Goal: Task Accomplishment & Management: Manage account settings

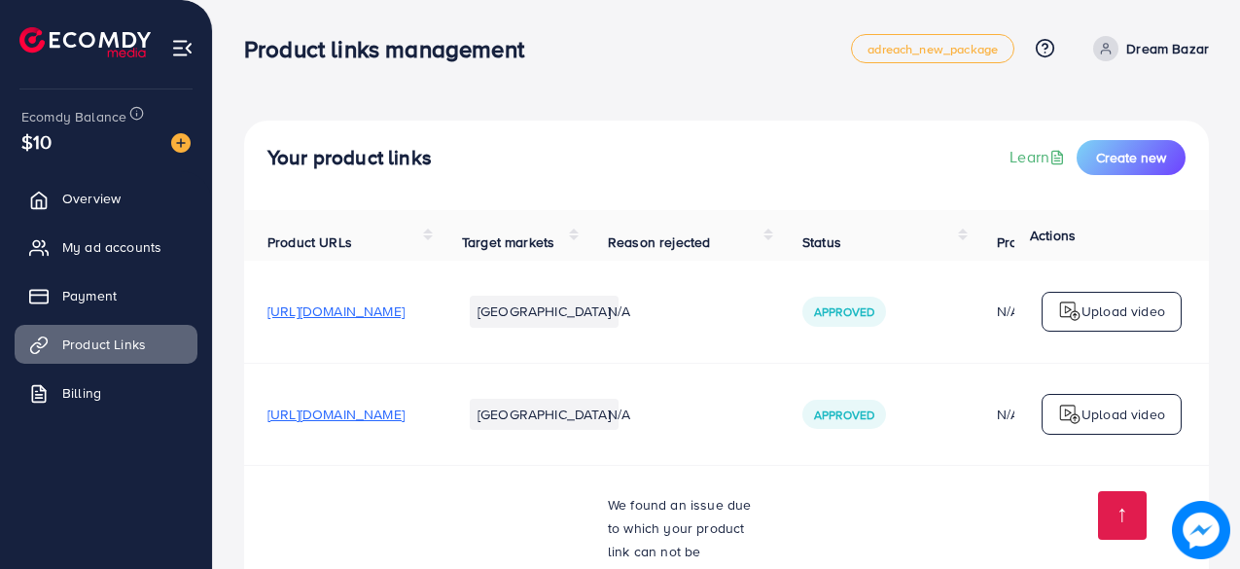
scroll to position [529, 0]
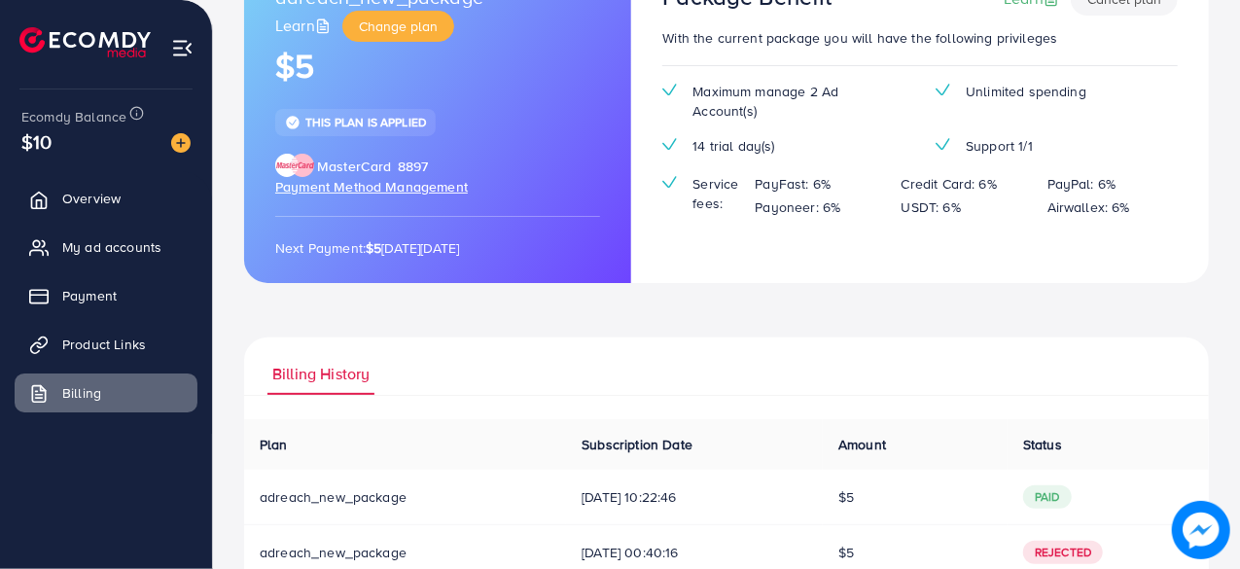
scroll to position [280, 0]
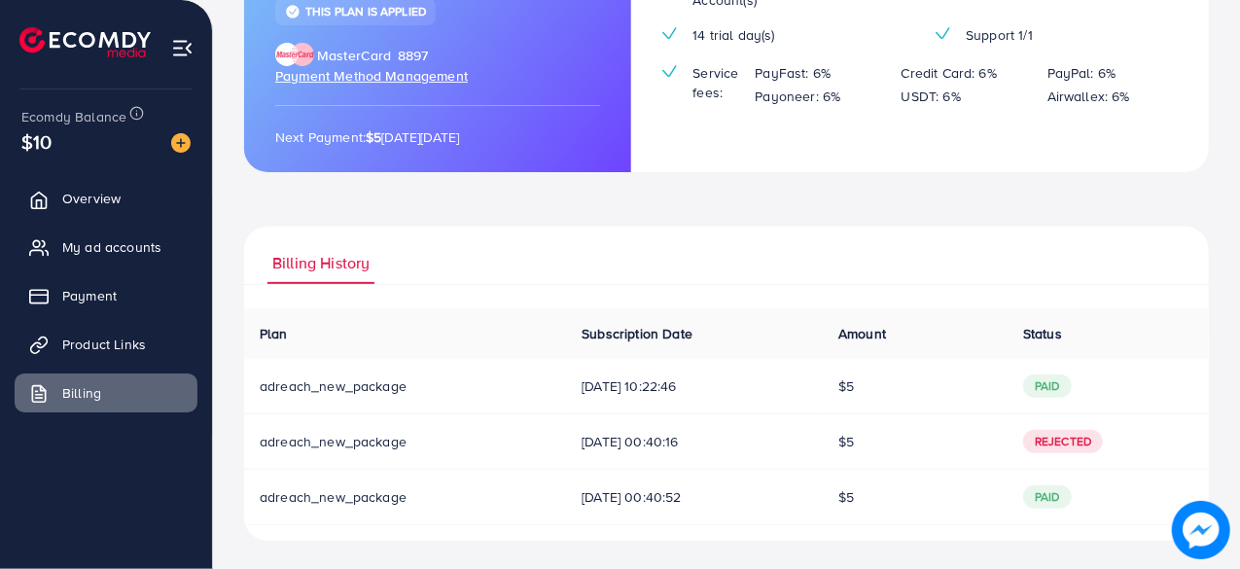
click at [1120, 371] on td "paid" at bounding box center [1107, 386] width 201 height 55
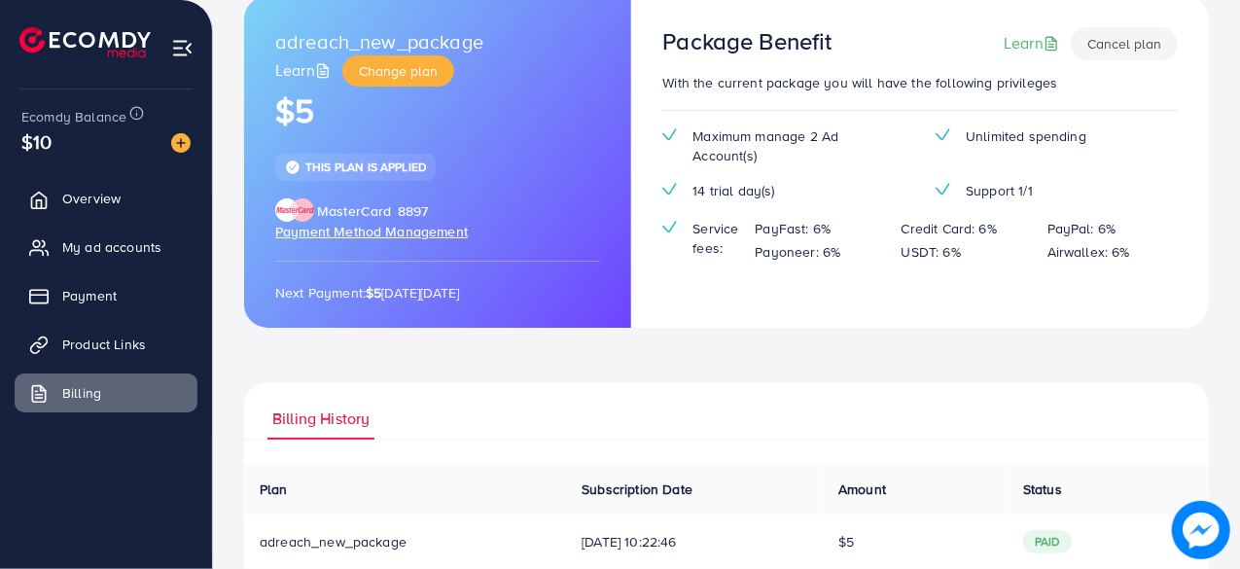
scroll to position [123, 0]
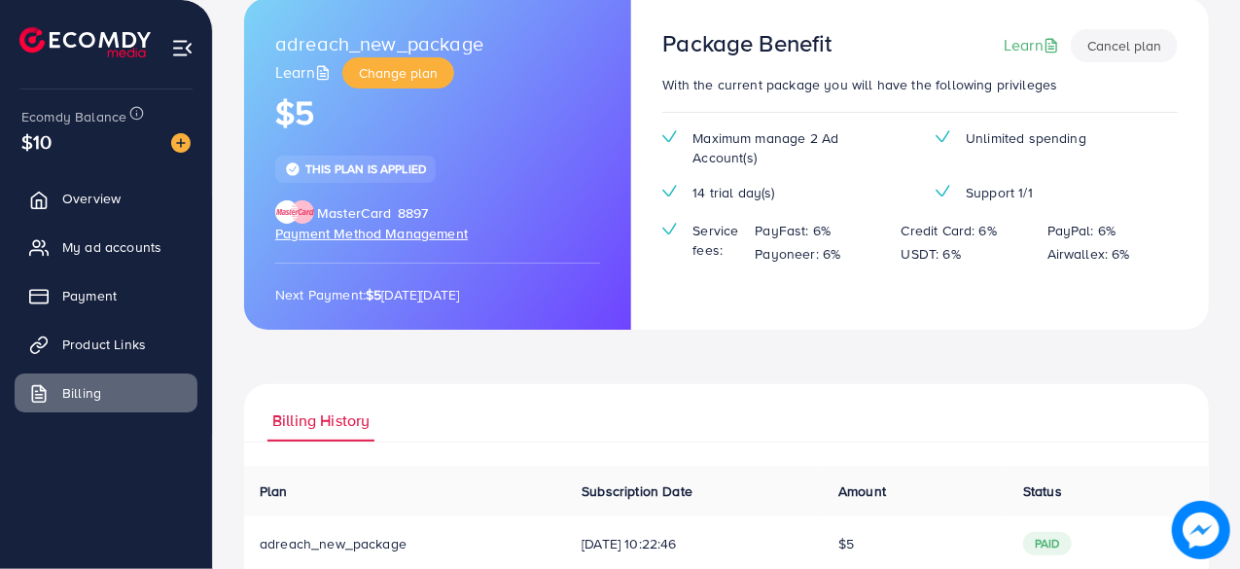
click at [389, 229] on span "Payment Method Management" at bounding box center [371, 233] width 193 height 19
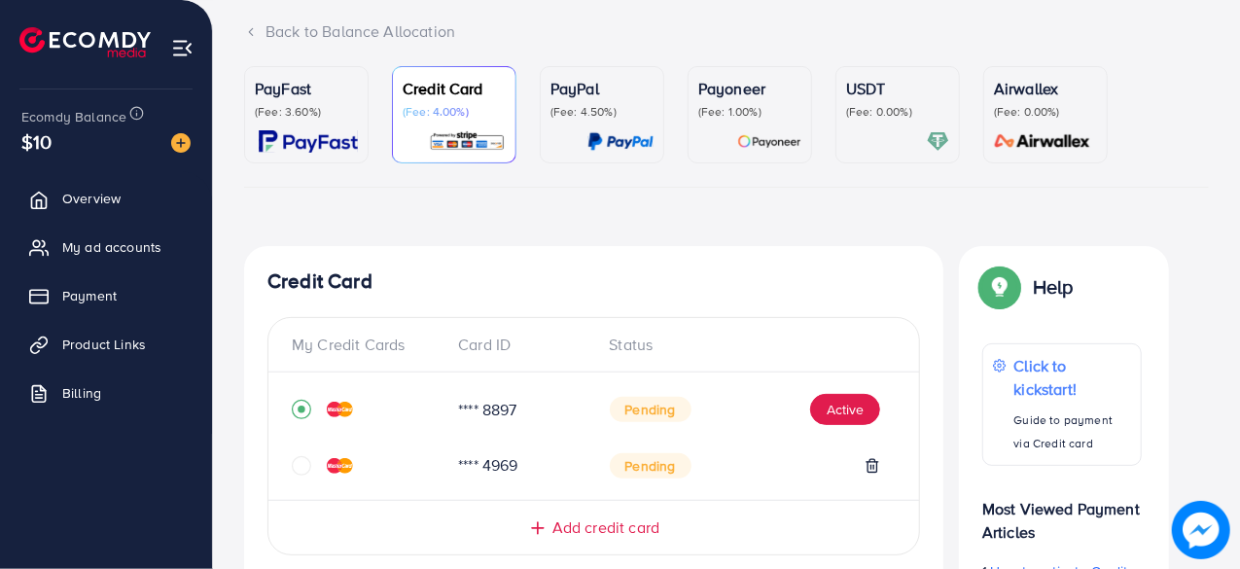
scroll to position [160, 0]
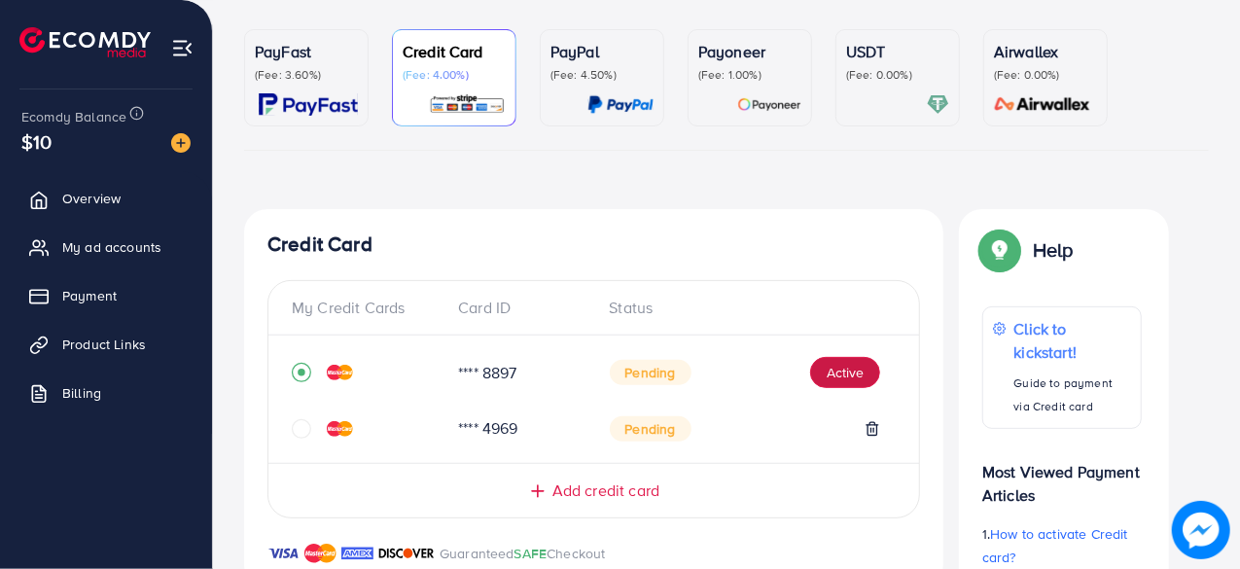
drag, startPoint x: 845, startPoint y: 363, endPoint x: 714, endPoint y: 434, distance: 149.2
click at [714, 434] on div "**** 8897 Pending Active **** 4969 Pending" at bounding box center [593, 399] width 651 height 96
click at [307, 429] on icon "circle" at bounding box center [301, 428] width 19 height 19
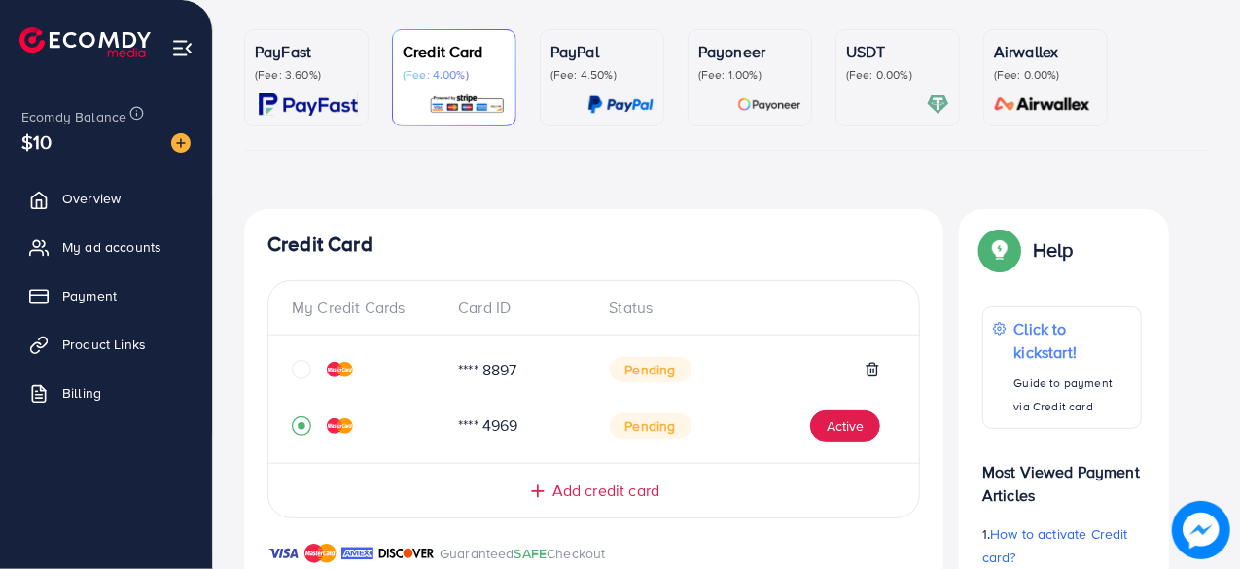
click at [298, 367] on icon "circle" at bounding box center [301, 369] width 19 height 19
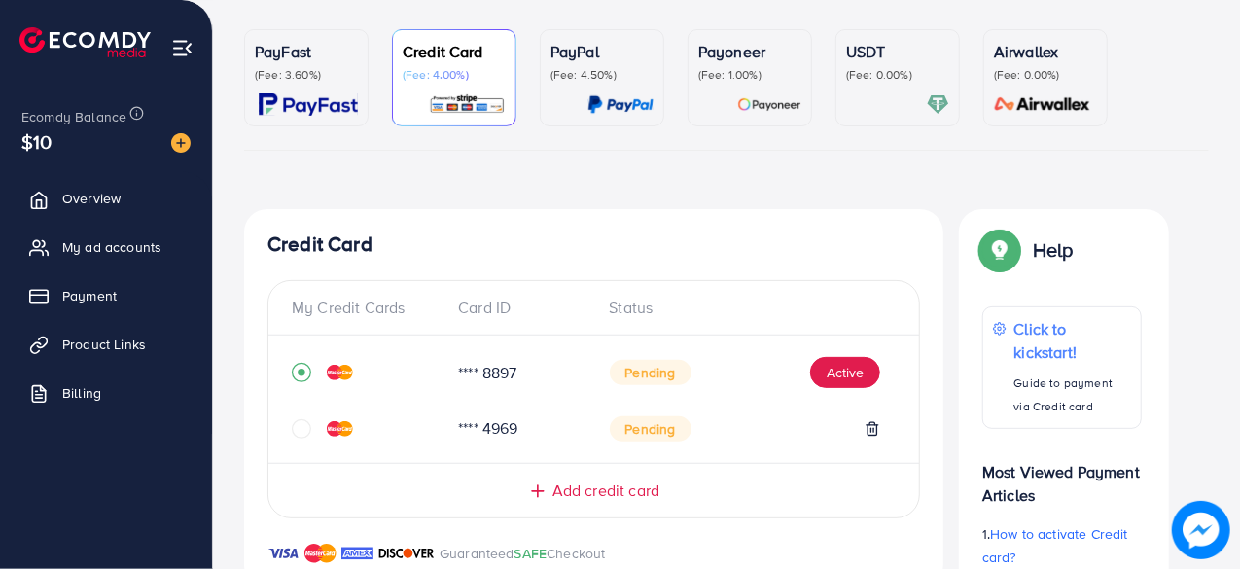
click at [299, 425] on icon "circle" at bounding box center [301, 428] width 19 height 19
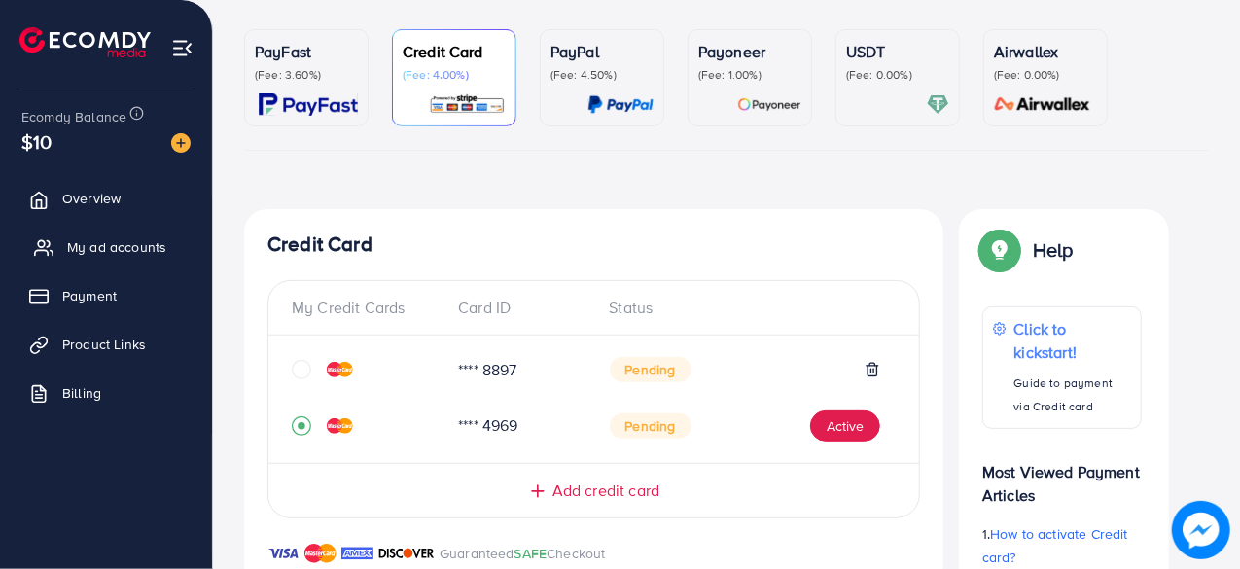
click at [99, 232] on link "My ad accounts" at bounding box center [106, 247] width 183 height 39
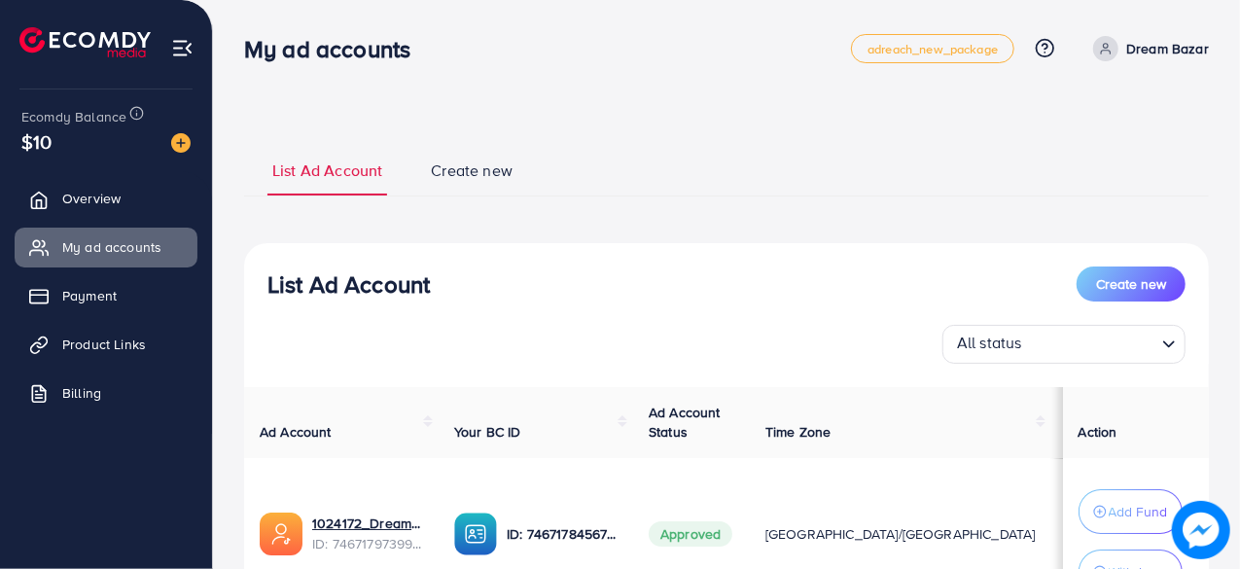
scroll to position [179, 0]
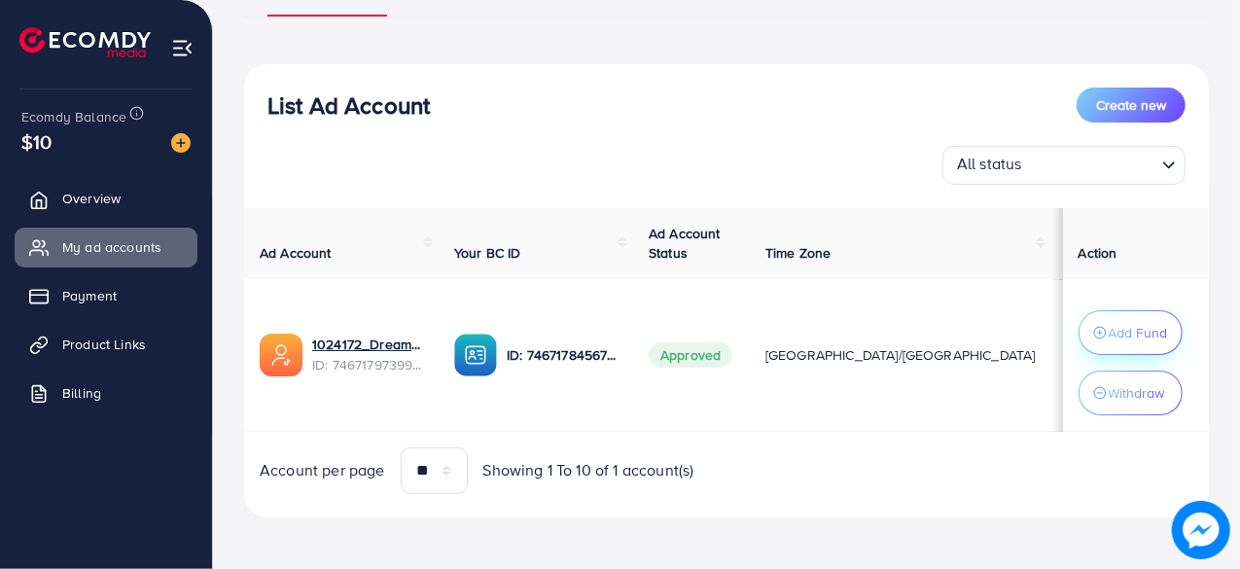
click at [1118, 326] on p "Add Fund" at bounding box center [1138, 332] width 59 height 23
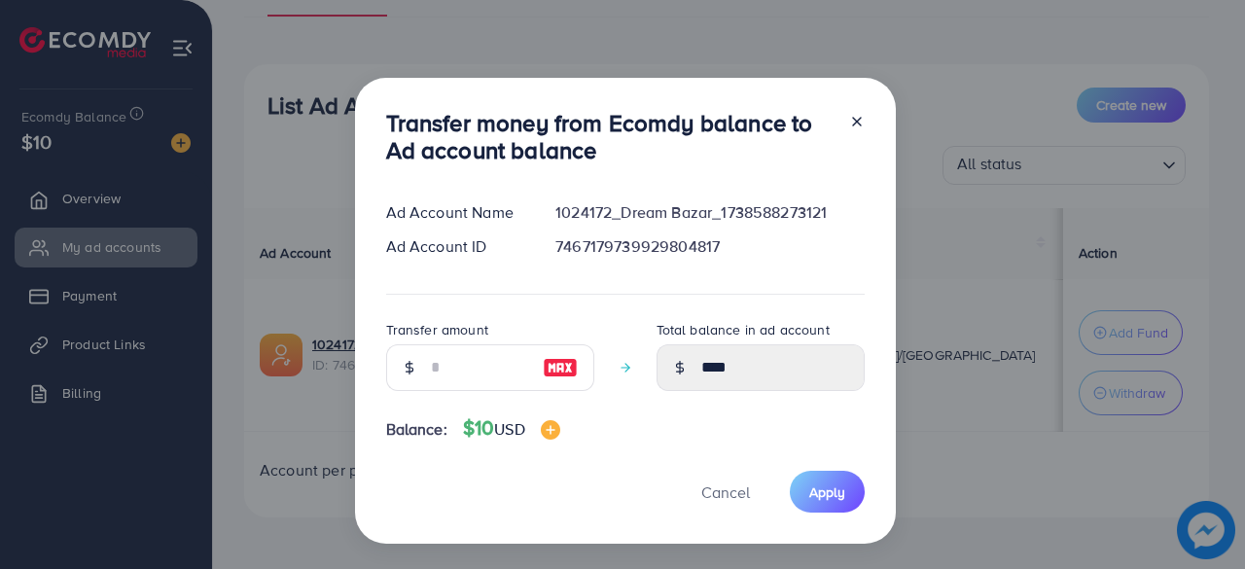
click at [842, 122] on div at bounding box center [848, 141] width 31 height 64
click at [858, 121] on icon at bounding box center [857, 122] width 16 height 16
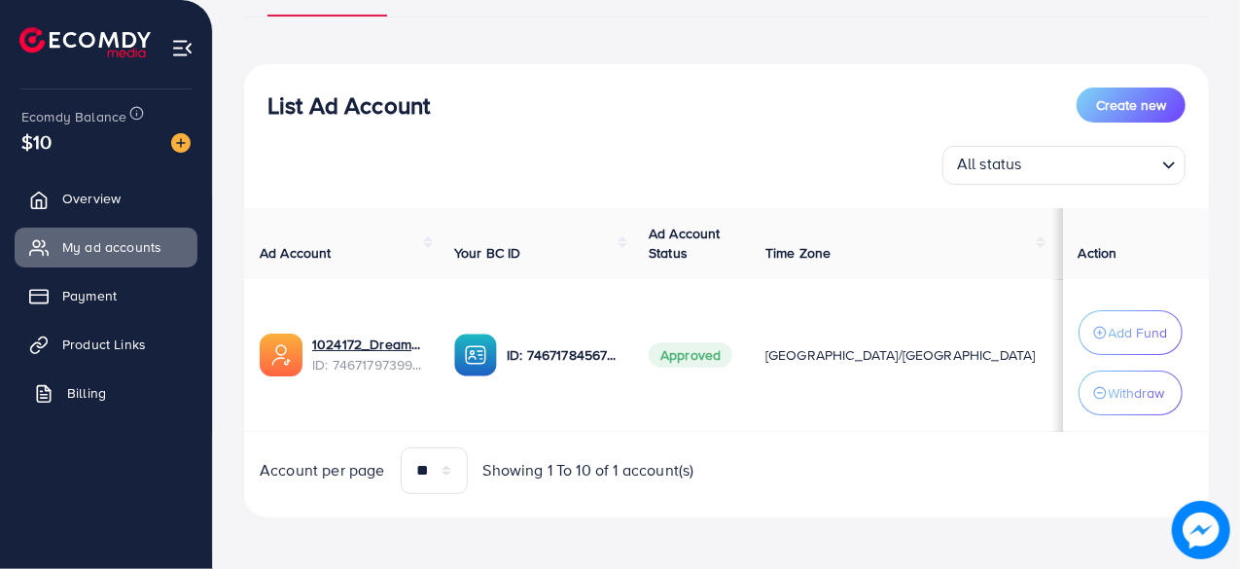
click at [73, 400] on span "Billing" at bounding box center [86, 392] width 39 height 19
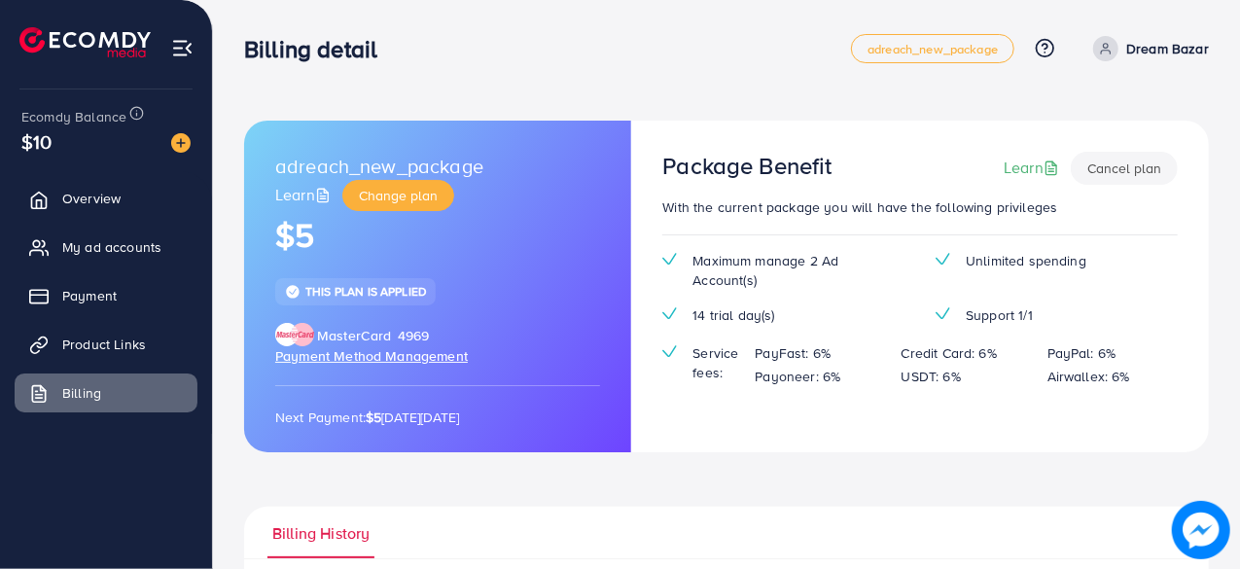
click at [379, 347] on span "Payment Method Management" at bounding box center [371, 355] width 193 height 19
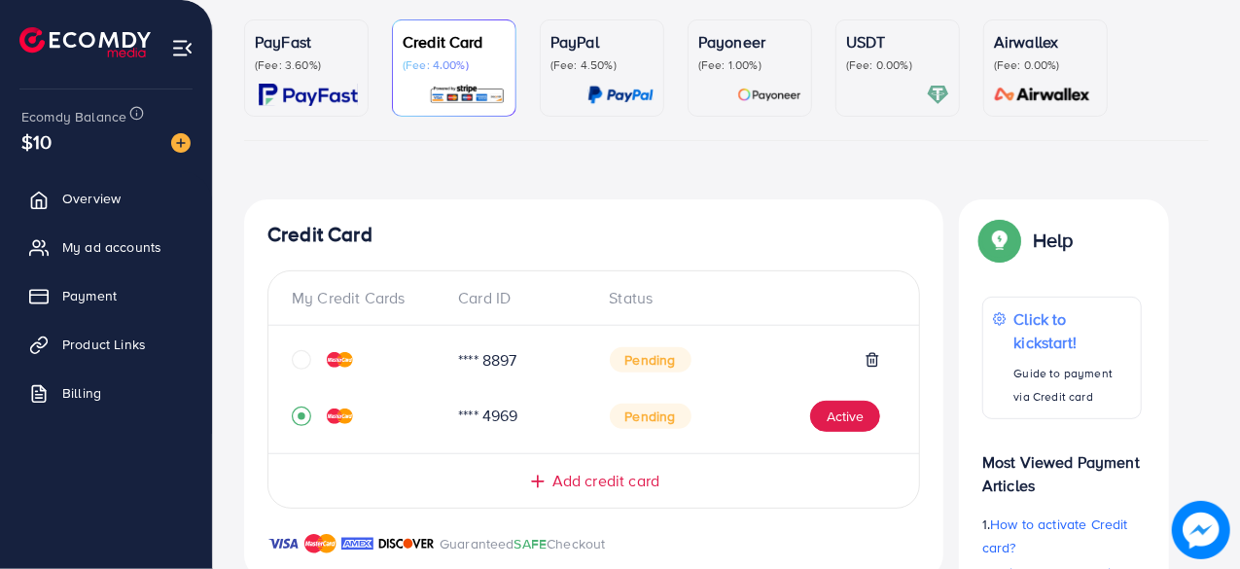
scroll to position [319, 0]
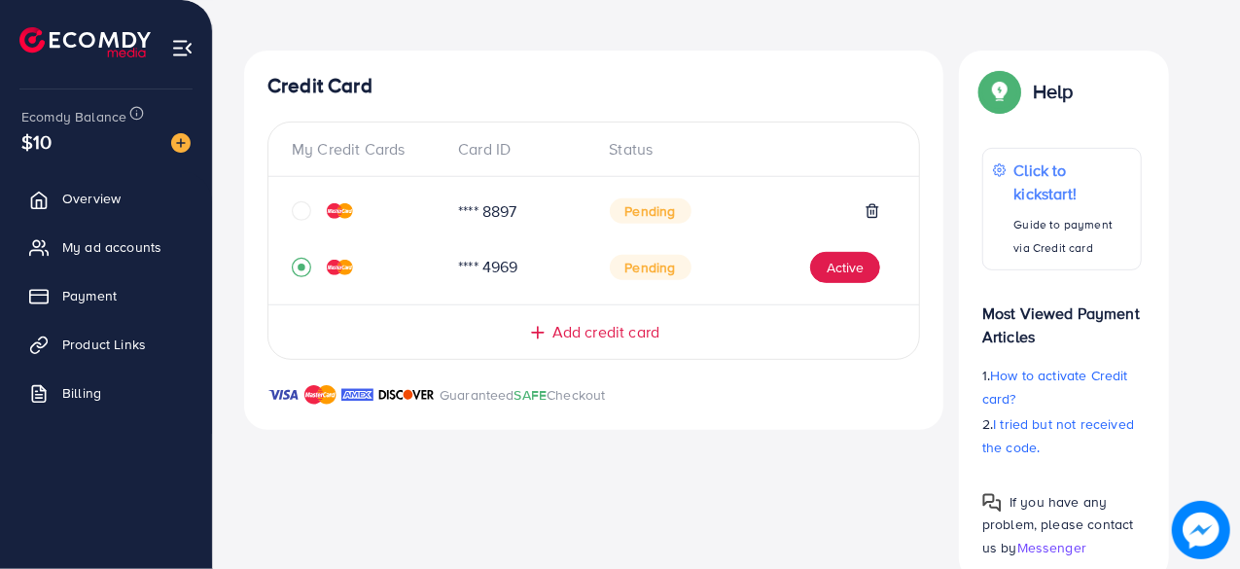
click at [628, 479] on div "Credit Card My Credit Cards Card ID Status **** 8897 Pending **** 4969 Pending …" at bounding box center [593, 316] width 699 height 531
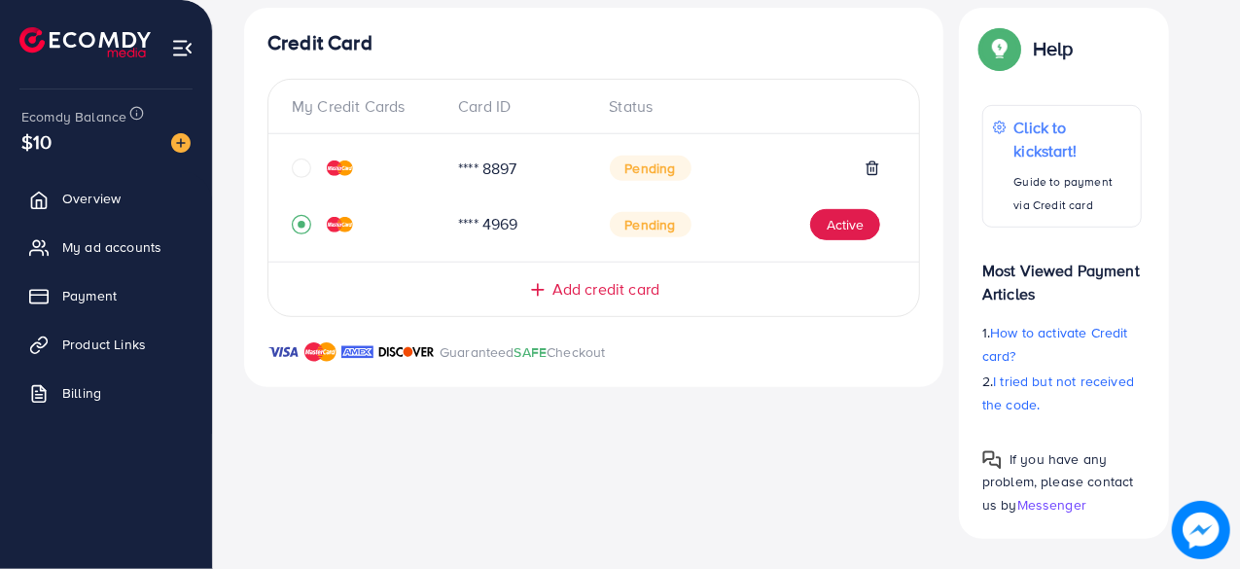
click at [72, 36] on img at bounding box center [84, 42] width 131 height 30
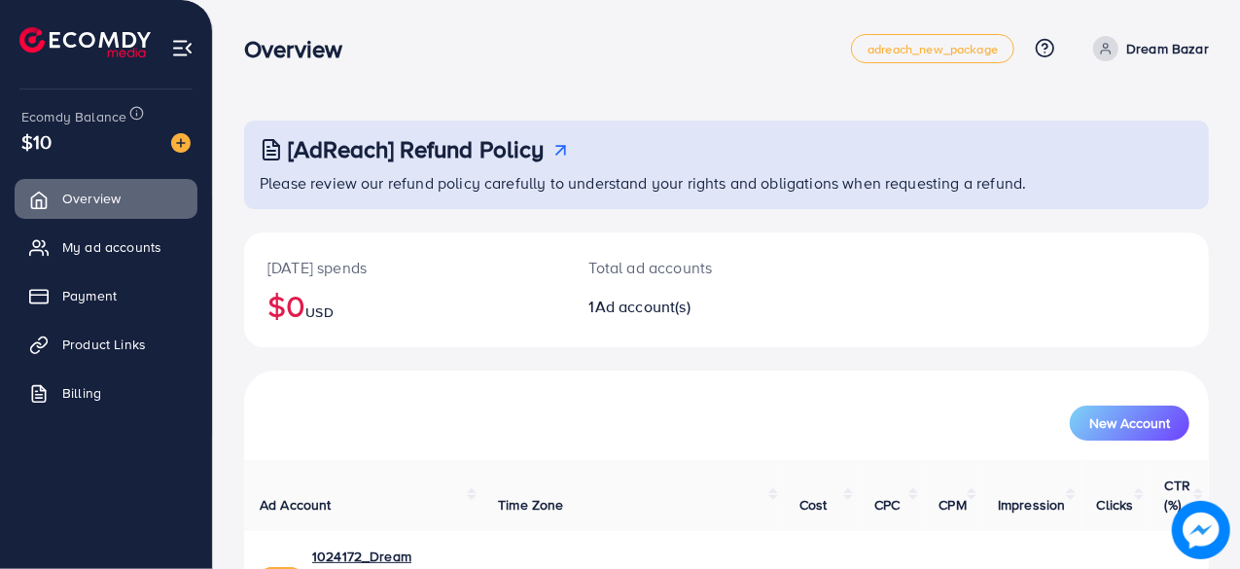
scroll to position [99, 0]
